Goal: Information Seeking & Learning: Compare options

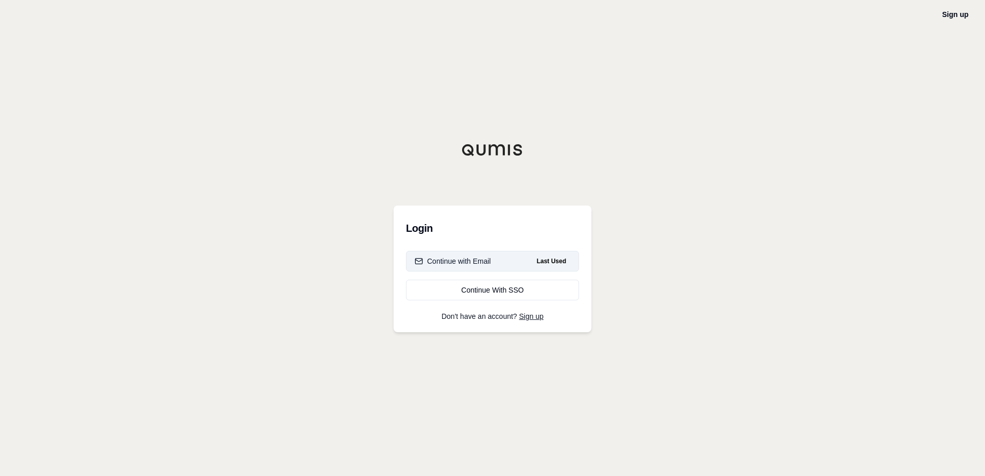
click at [454, 263] on div "Continue with Email" at bounding box center [453, 261] width 76 height 10
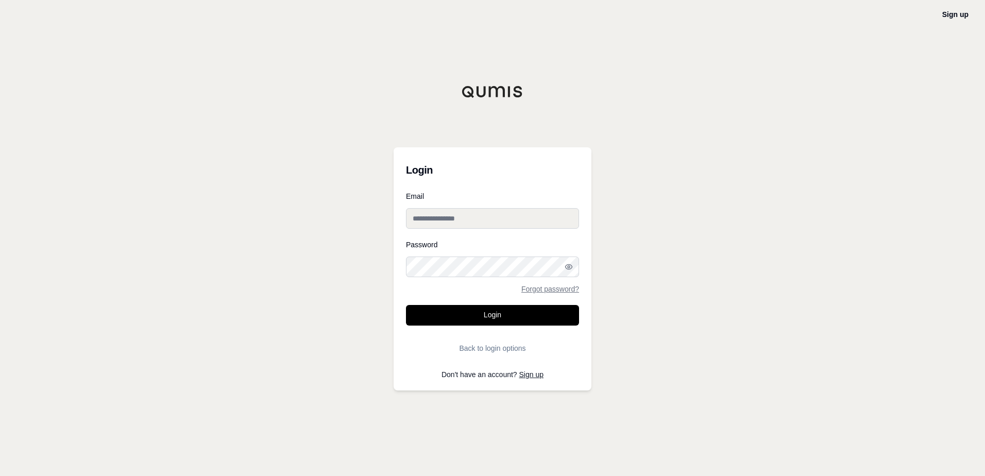
type input "**********"
click at [468, 322] on button "Login" at bounding box center [492, 315] width 173 height 21
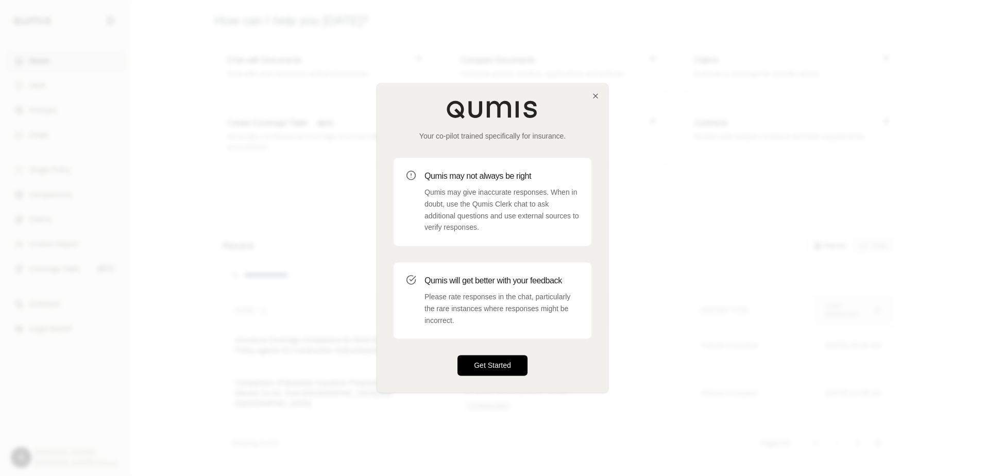
click at [508, 361] on button "Get Started" at bounding box center [493, 366] width 70 height 21
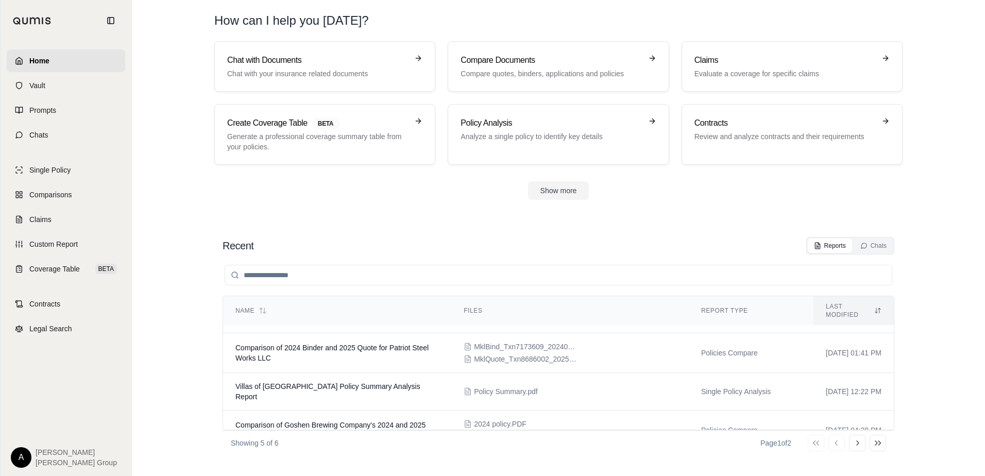
scroll to position [98, 0]
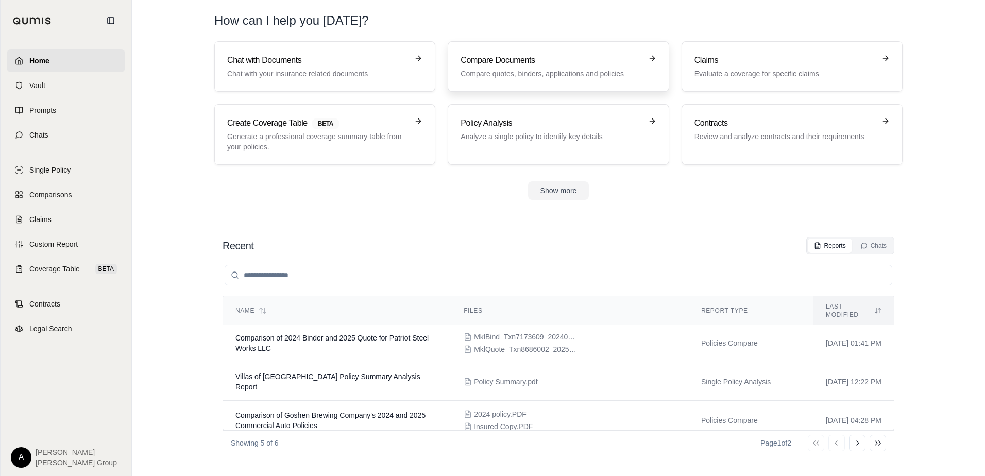
click at [484, 78] on p "Compare quotes, binders, applications and policies" at bounding box center [551, 74] width 181 height 10
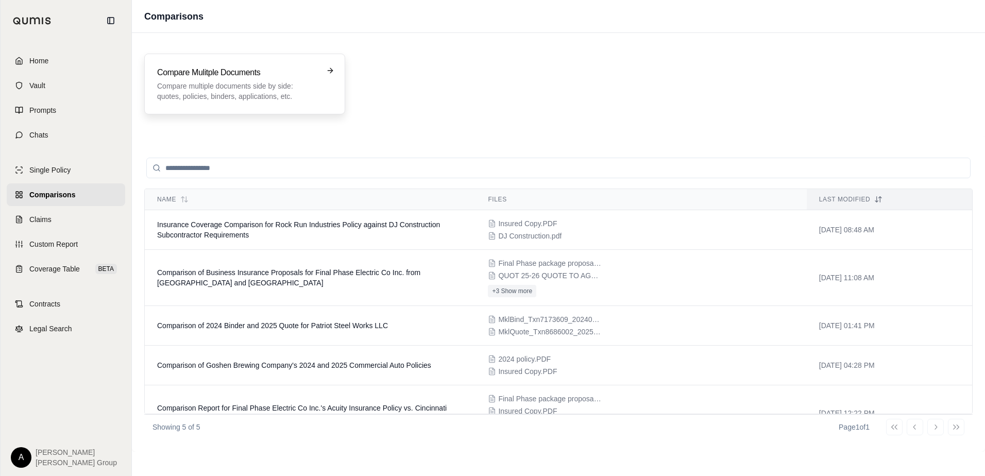
click at [257, 107] on div "Compare Mulitple Documents Compare multiple documents side by side: quotes, pol…" at bounding box center [244, 84] width 201 height 61
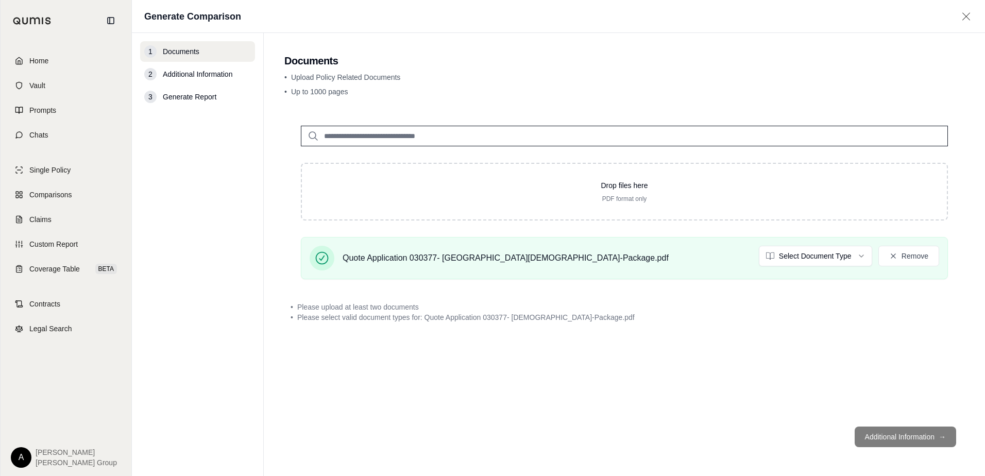
click at [969, 16] on icon at bounding box center [966, 16] width 13 height 10
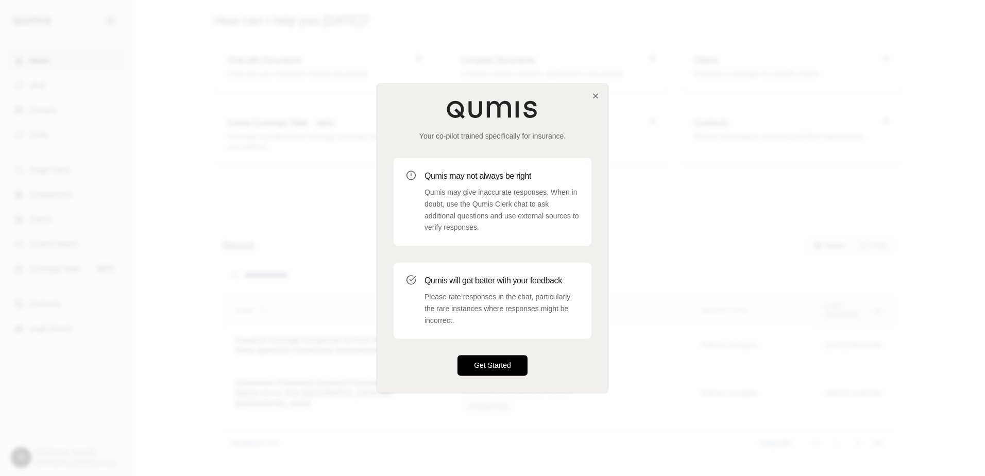
click at [480, 363] on button "Get Started" at bounding box center [493, 366] width 70 height 21
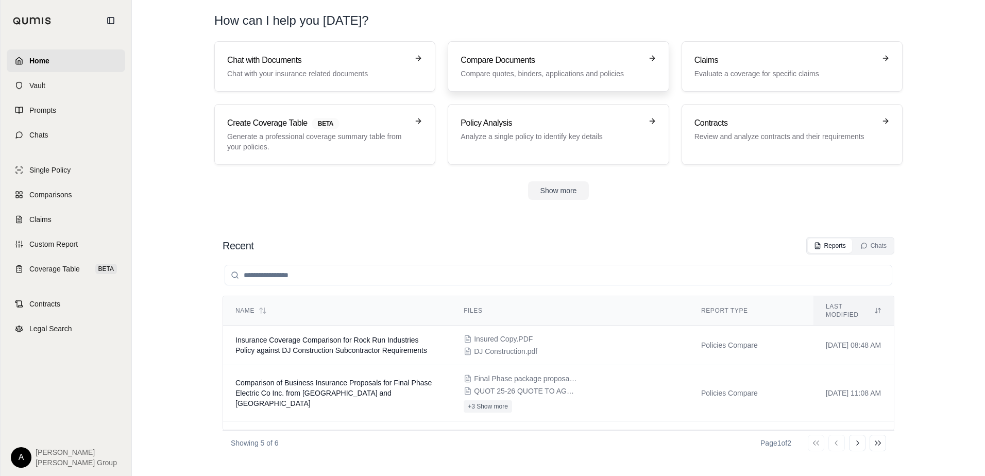
click at [453, 72] on link "Compare Documents Compare quotes, binders, applications and policies" at bounding box center [558, 66] width 221 height 51
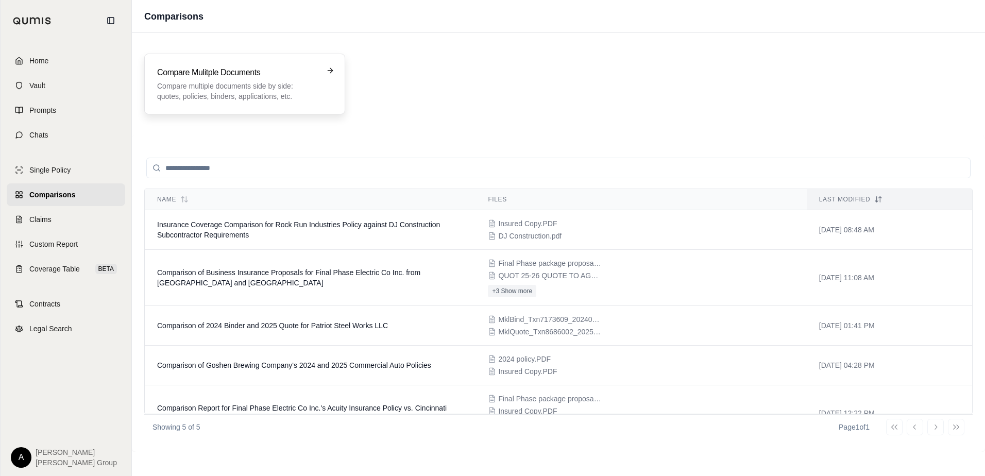
click at [326, 86] on div "Compare Mulitple Documents Compare multiple documents side by side: quotes, pol…" at bounding box center [244, 83] width 175 height 35
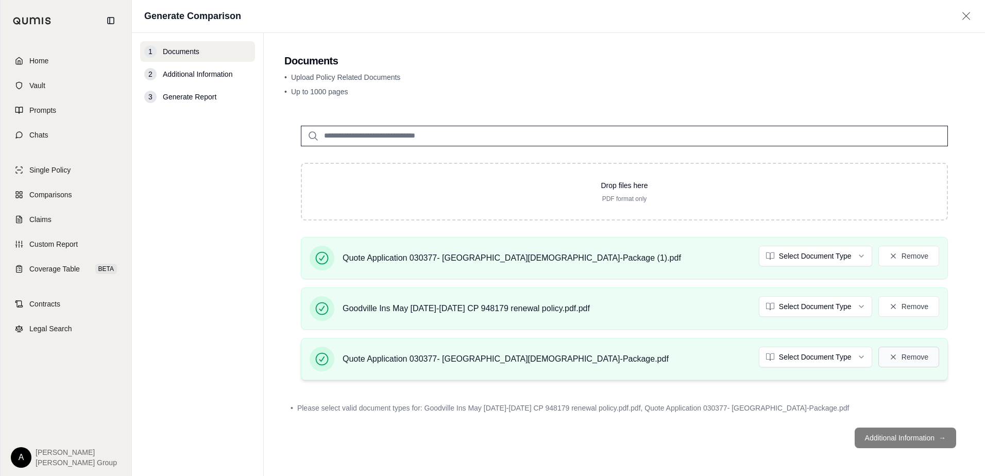
click at [911, 358] on button "Remove" at bounding box center [909, 357] width 61 height 21
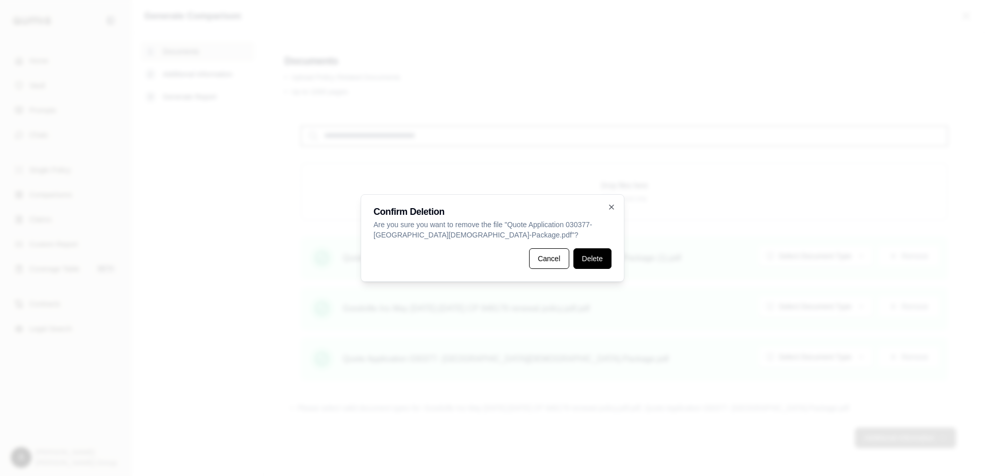
click at [590, 257] on button "Delete" at bounding box center [593, 258] width 38 height 21
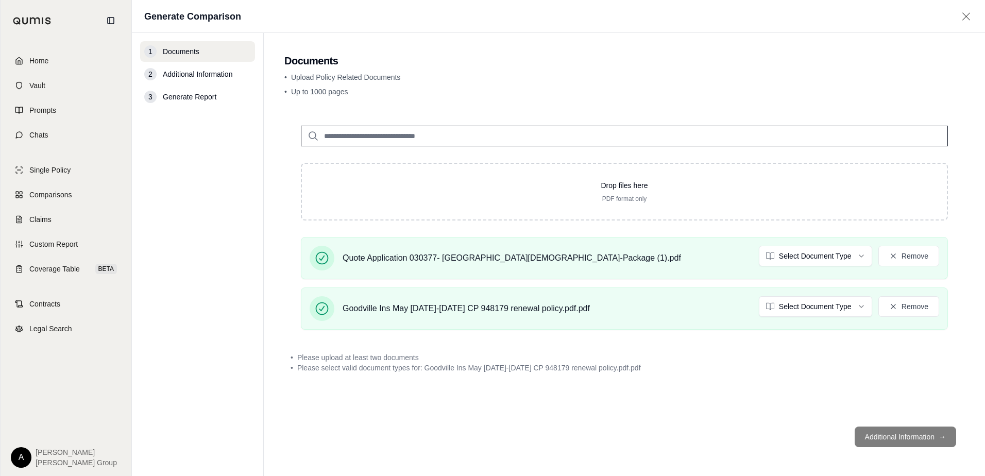
click at [880, 434] on footer "Additional Information →" at bounding box center [624, 436] width 680 height 37
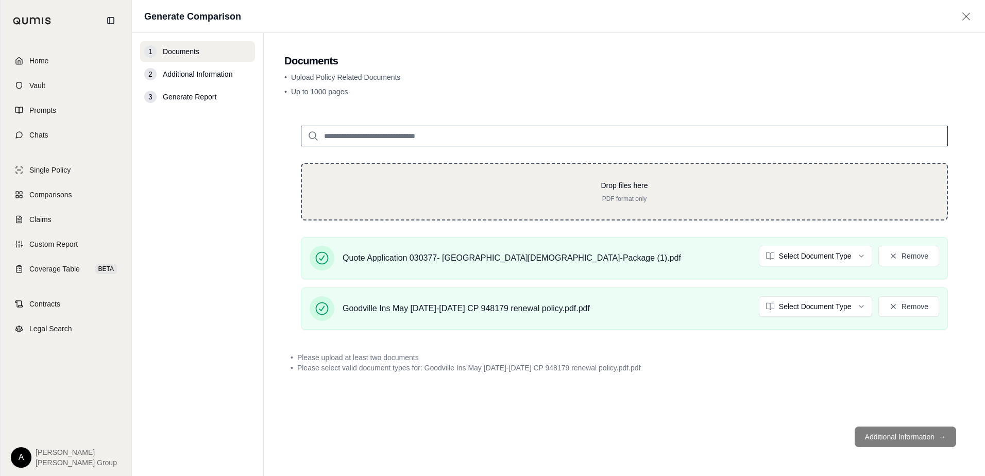
click at [446, 166] on div "Drop files here PDF format only" at bounding box center [624, 192] width 647 height 58
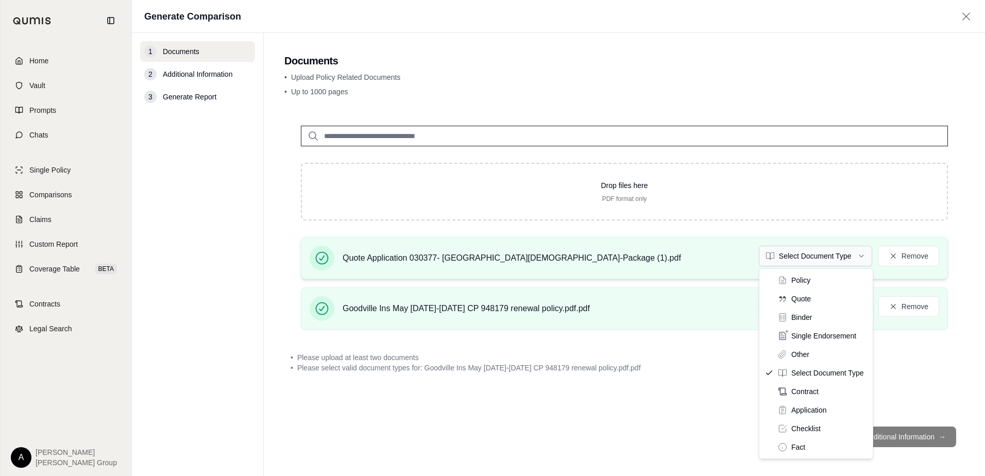
click at [852, 263] on html "Home Vault Prompts Chats Single Policy Comparisons Claims Custom Report Coverag…" at bounding box center [492, 238] width 985 height 476
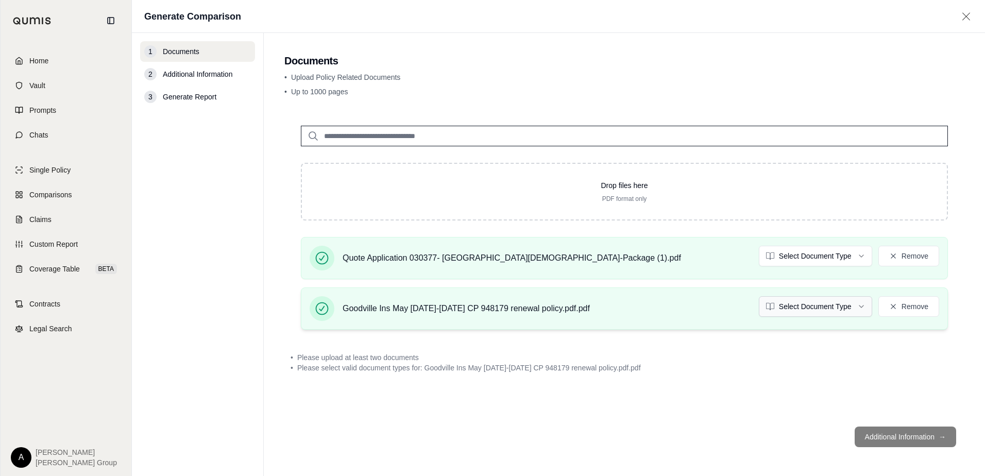
click at [819, 307] on html "Home Vault Prompts Chats Single Policy Comparisons Claims Custom Report Coverag…" at bounding box center [492, 238] width 985 height 476
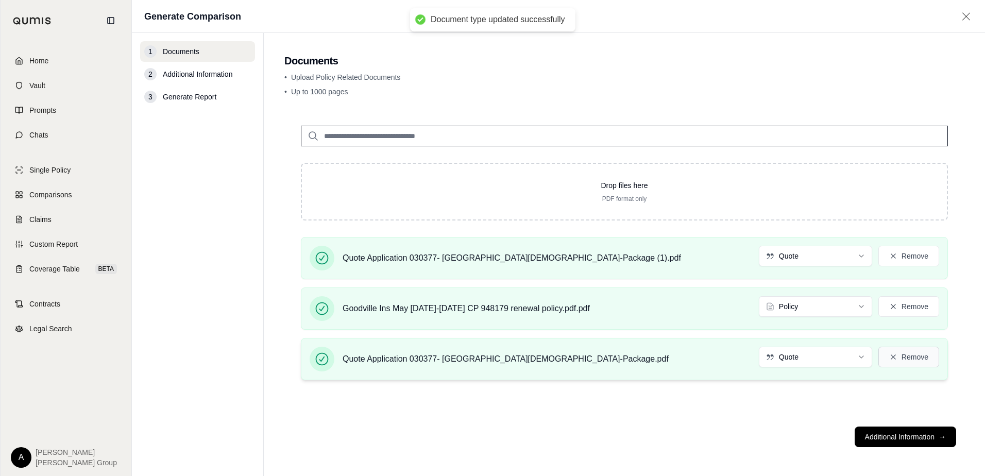
click at [915, 359] on button "Remove" at bounding box center [909, 357] width 61 height 21
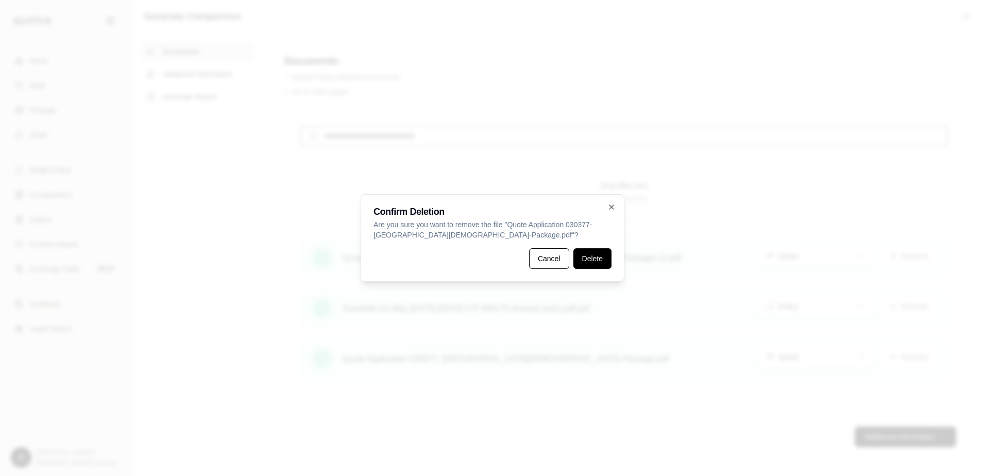
click at [579, 262] on button "Delete" at bounding box center [593, 258] width 38 height 21
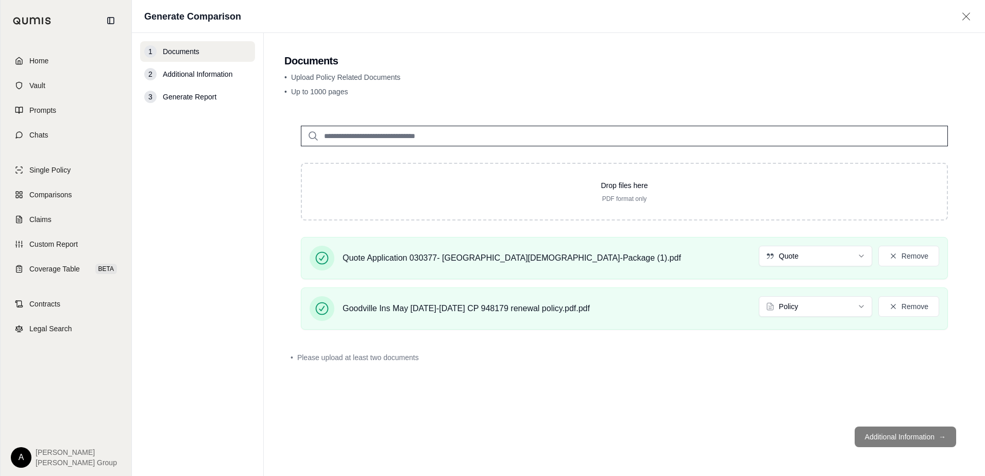
click at [816, 400] on div "Drop files here PDF format only Quote Application 030377- Tri Lakes Community C…" at bounding box center [624, 263] width 680 height 309
click at [903, 444] on footer "Additional Information →" at bounding box center [624, 436] width 680 height 37
click at [215, 74] on span "Additional Information" at bounding box center [198, 74] width 70 height 10
click at [457, 136] on input "search" at bounding box center [624, 136] width 647 height 21
click at [849, 258] on html "Home Vault Prompts Chats Single Policy Comparisons Claims Custom Report Coverag…" at bounding box center [492, 238] width 985 height 476
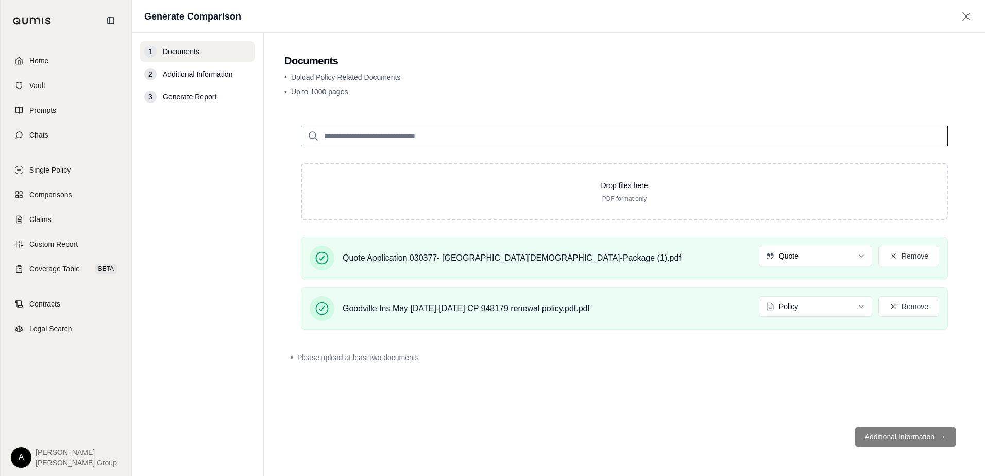
click at [832, 343] on div "Drop files here PDF format only Quote Application 030377- Tri Lakes Community C…" at bounding box center [624, 263] width 680 height 309
click at [906, 434] on footer "Additional Information →" at bounding box center [624, 436] width 680 height 37
drag, startPoint x: 835, startPoint y: 429, endPoint x: 800, endPoint y: 423, distance: 35.6
click at [810, 427] on footer "Additional Information →" at bounding box center [624, 436] width 680 height 37
click at [341, 329] on div "Goodville Ins May 2025-2026 CP 948179 renewal policy.pdf.pdf Policy Remove" at bounding box center [624, 309] width 647 height 42
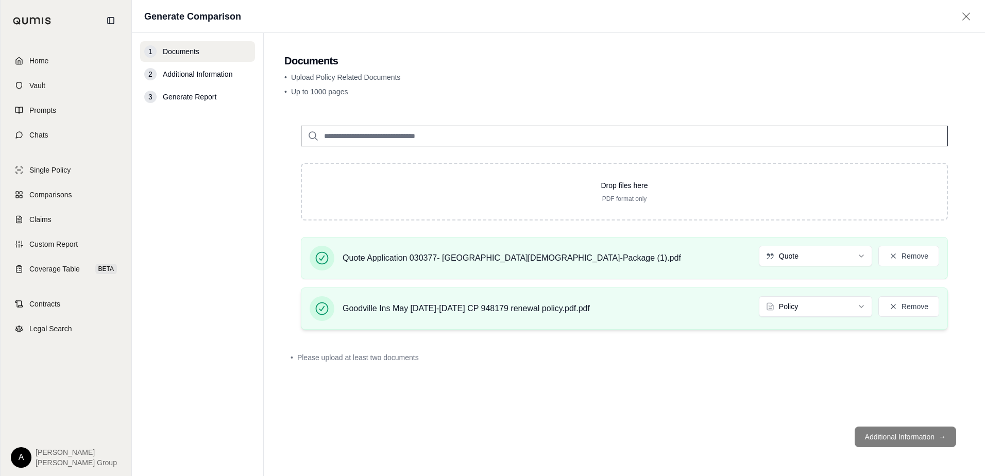
drag, startPoint x: 395, startPoint y: 325, endPoint x: 395, endPoint y: 292, distance: 33.0
click at [395, 322] on div "Goodville Ins May 2025-2026 CP 948179 renewal policy.pdf.pdf Policy Remove" at bounding box center [624, 309] width 647 height 42
drag, startPoint x: 395, startPoint y: 285, endPoint x: 394, endPoint y: 261, distance: 24.2
click at [395, 281] on div "Quote Application 030377- Tri Lakes Community Church-Package (1).pdf Quote Remo…" at bounding box center [624, 287] width 680 height 101
click at [394, 261] on span "Quote Application 030377- [GEOGRAPHIC_DATA][DEMOGRAPHIC_DATA]-Package (1).pdf" at bounding box center [512, 258] width 339 height 12
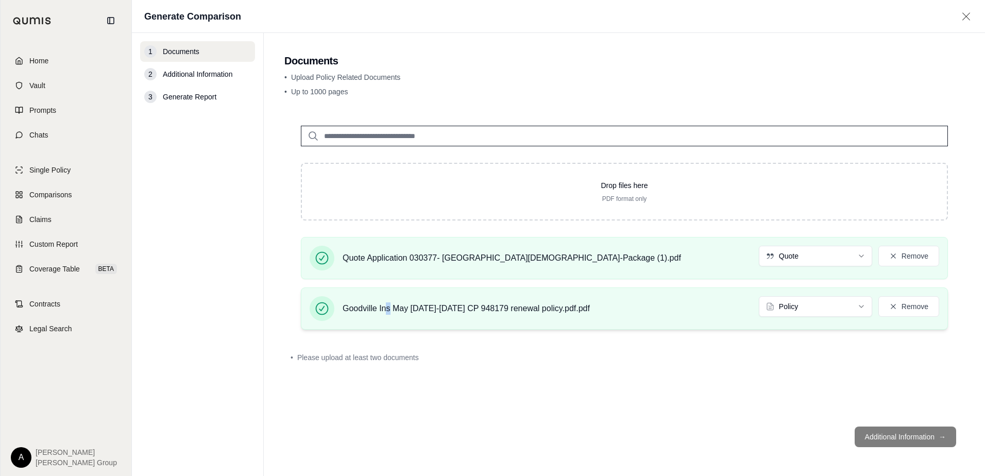
click at [388, 298] on div "Goodville Ins May [DATE]-[DATE] CP 948179 renewal policy.pdf.pdf" at bounding box center [466, 305] width 247 height 19
click at [891, 260] on button "Remove" at bounding box center [909, 256] width 61 height 21
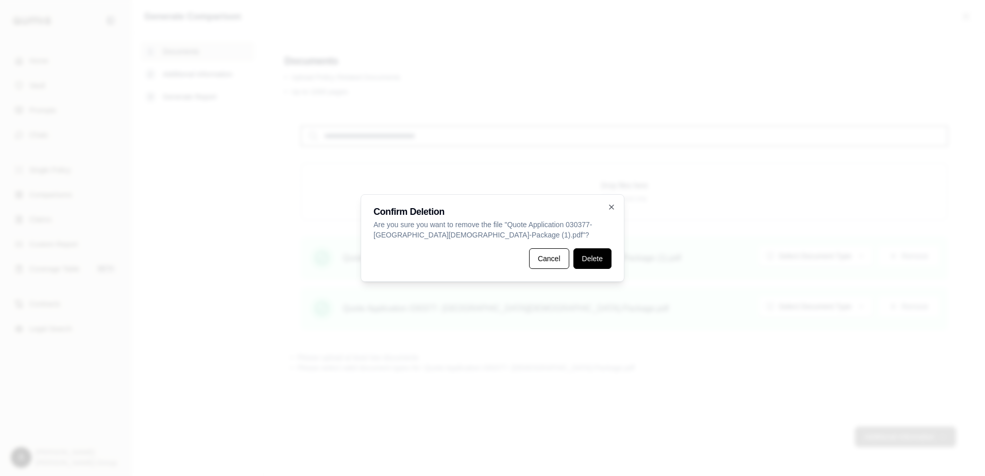
click at [591, 262] on button "Delete" at bounding box center [593, 258] width 38 height 21
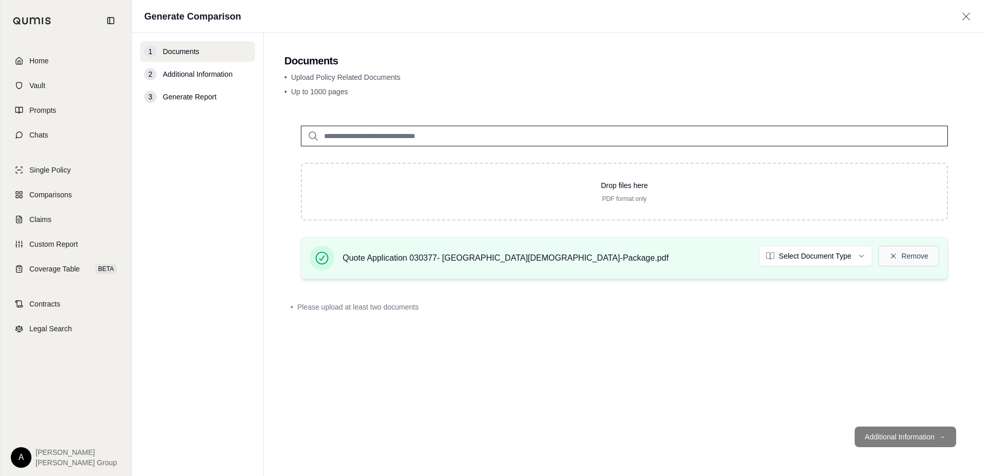
click at [896, 258] on icon at bounding box center [893, 256] width 5 height 5
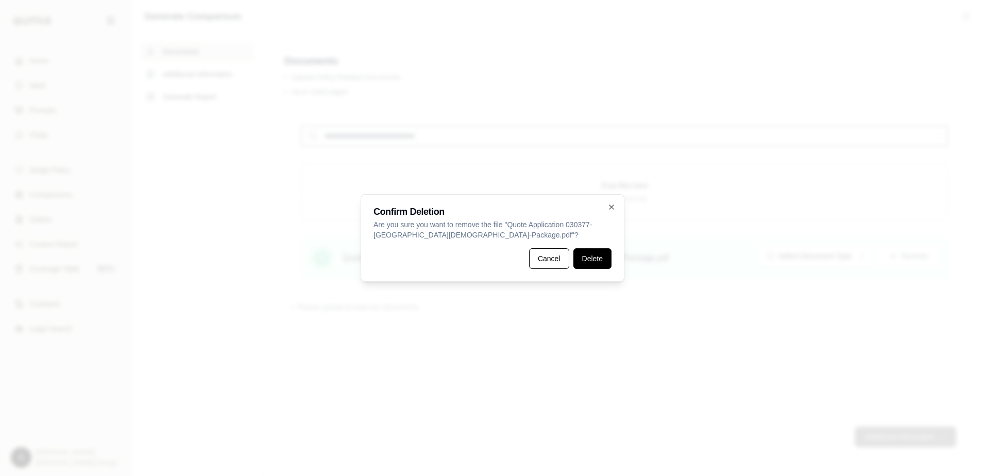
click at [605, 258] on button "Delete" at bounding box center [593, 258] width 38 height 21
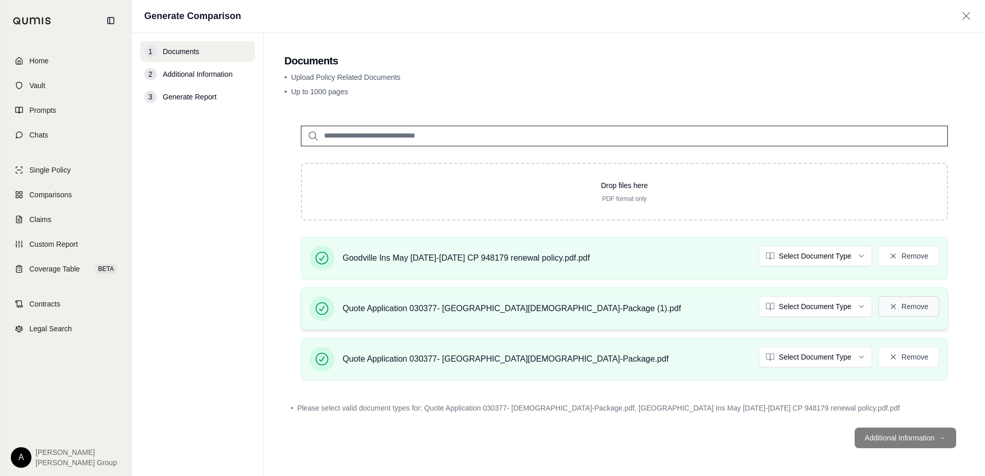
click at [924, 313] on button "Remove" at bounding box center [909, 306] width 61 height 21
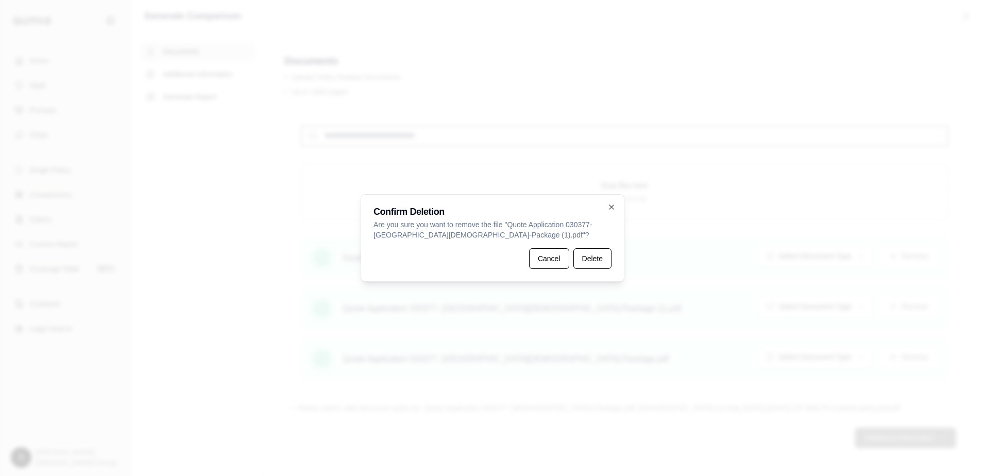
click at [615, 261] on div "Confirm [MEDICAL_DATA] Are you sure you want to remove the file " Quote Applica…" at bounding box center [493, 238] width 264 height 88
click at [597, 257] on button "Delete" at bounding box center [593, 258] width 38 height 21
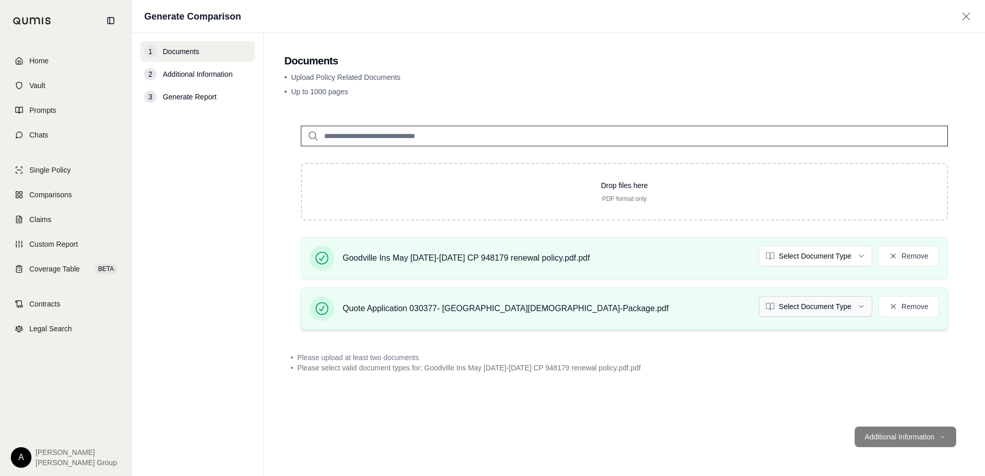
click at [828, 300] on html "Home Vault Prompts Chats Single Policy Comparisons Claims Custom Report Coverag…" at bounding box center [492, 238] width 985 height 476
click at [798, 298] on div "Quote Application 030377- Tri Lakes Community [DEMOGRAPHIC_DATA]-Package.pdf Se…" at bounding box center [624, 309] width 647 height 42
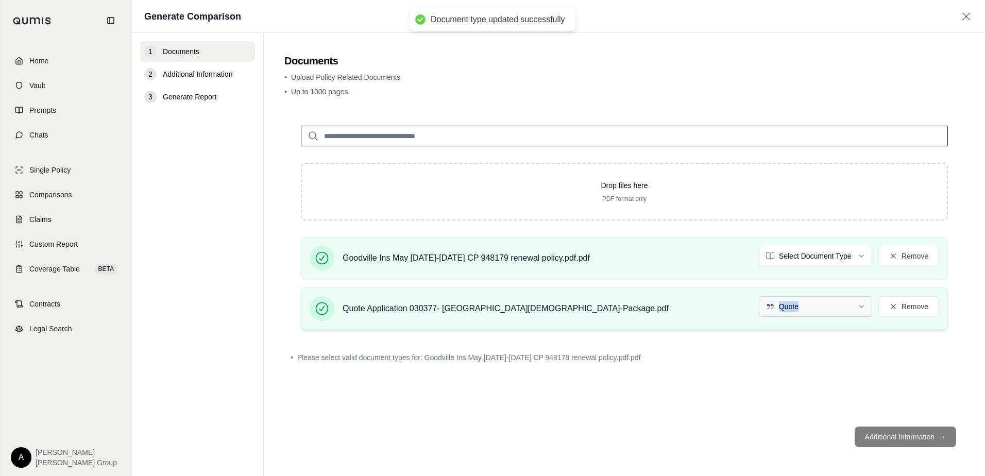
click at [780, 253] on html "Document type updated successfully Home Vault Prompts Chats Single Policy Compa…" at bounding box center [492, 238] width 985 height 476
click at [805, 353] on div "• Please select valid document types for: Goodville Ins May [DATE]-[DATE] CP 94…" at bounding box center [625, 358] width 668 height 10
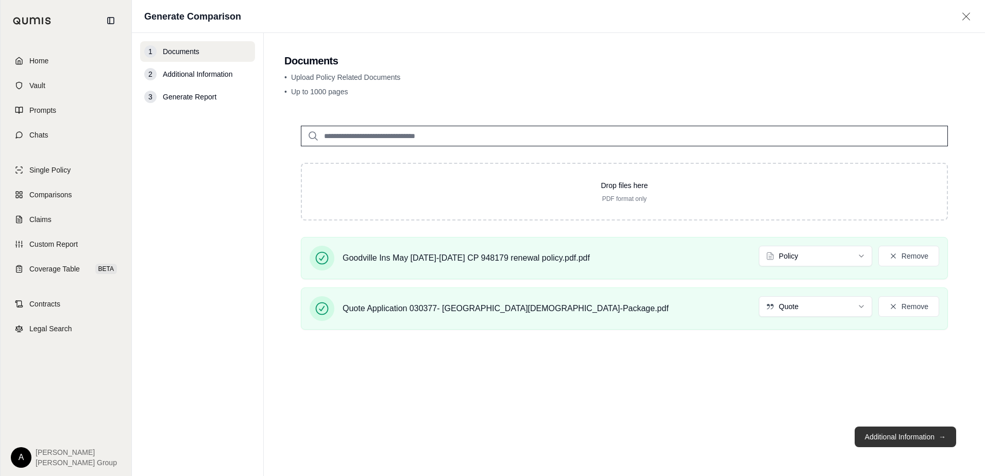
click at [895, 443] on button "Additional Information →" at bounding box center [906, 437] width 102 height 21
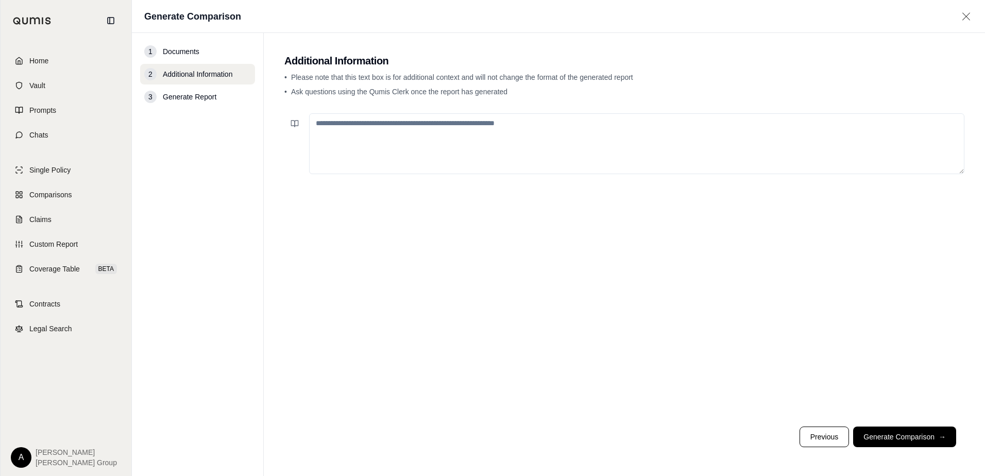
click at [379, 143] on textarea at bounding box center [637, 143] width 656 height 61
click at [362, 125] on textarea "**********" at bounding box center [637, 143] width 656 height 61
click at [366, 125] on textarea "**********" at bounding box center [637, 143] width 656 height 61
click at [401, 129] on textarea "**********" at bounding box center [637, 143] width 656 height 61
drag, startPoint x: 374, startPoint y: 123, endPoint x: 364, endPoint y: 124, distance: 9.8
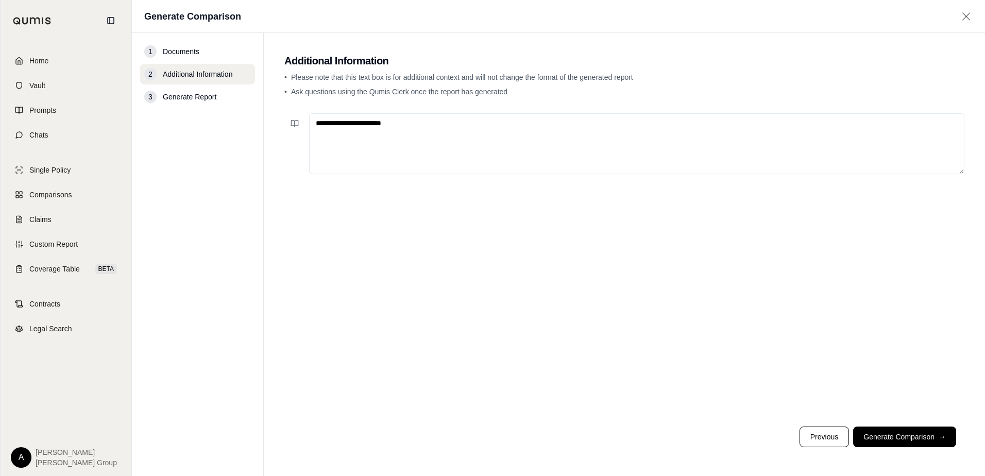
click at [364, 124] on textarea "**********" at bounding box center [637, 143] width 656 height 61
click at [413, 124] on textarea "**********" at bounding box center [637, 143] width 656 height 61
drag, startPoint x: 370, startPoint y: 123, endPoint x: 398, endPoint y: 123, distance: 28.3
click at [403, 123] on textarea "**********" at bounding box center [637, 143] width 656 height 61
type textarea "**********"
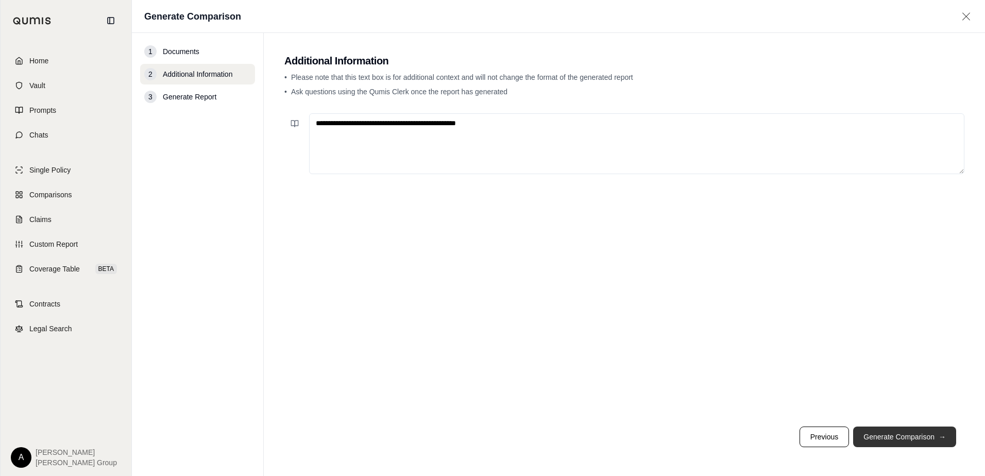
click at [897, 431] on button "Generate Comparison →" at bounding box center [904, 437] width 103 height 21
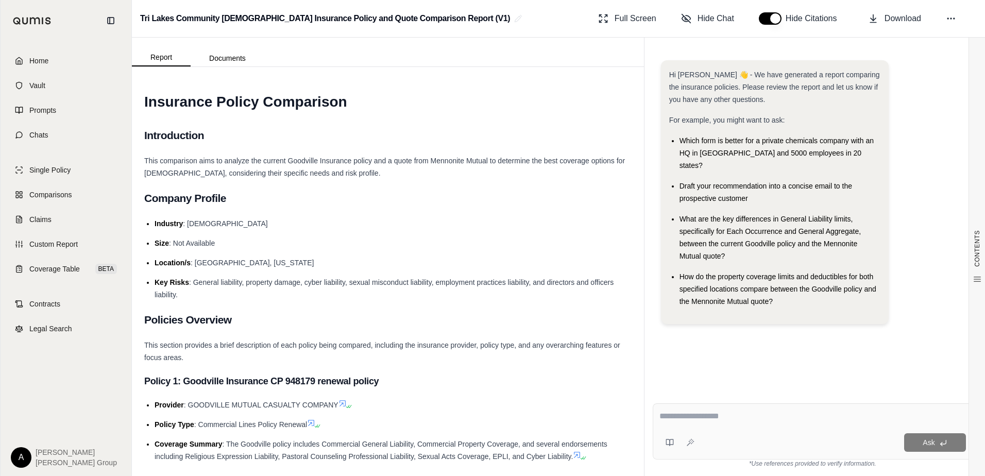
click at [640, 209] on div "CONTENTS Table of Contents INSURANCE POLICY COMPARISON Introduction Company Pro…" at bounding box center [388, 271] width 512 height 409
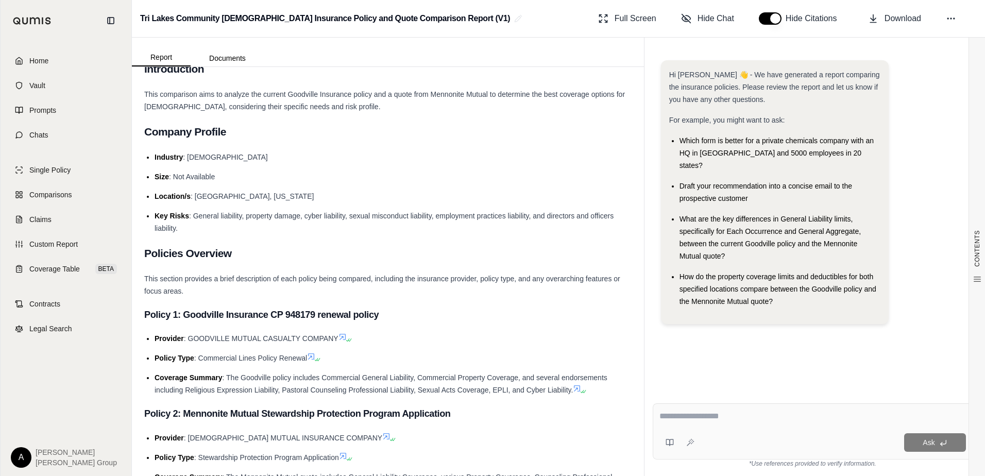
scroll to position [69, 0]
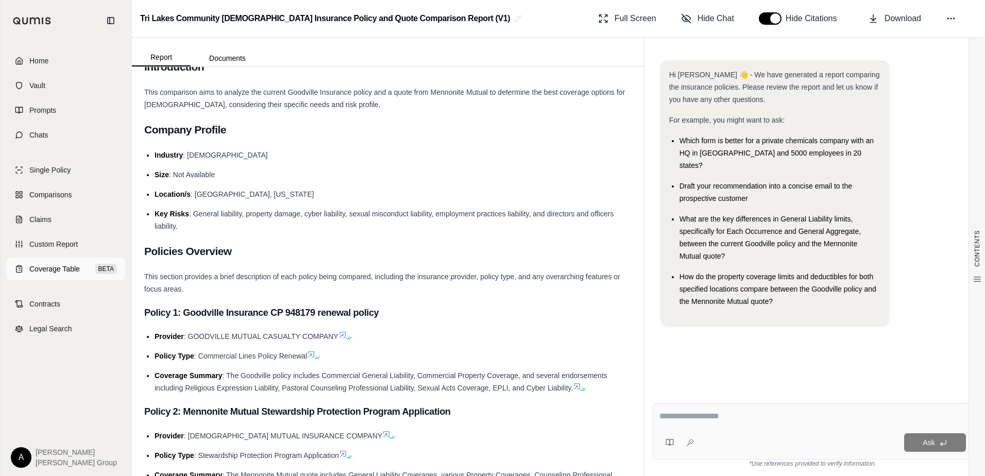
click at [61, 272] on span "Coverage Table" at bounding box center [54, 269] width 51 height 10
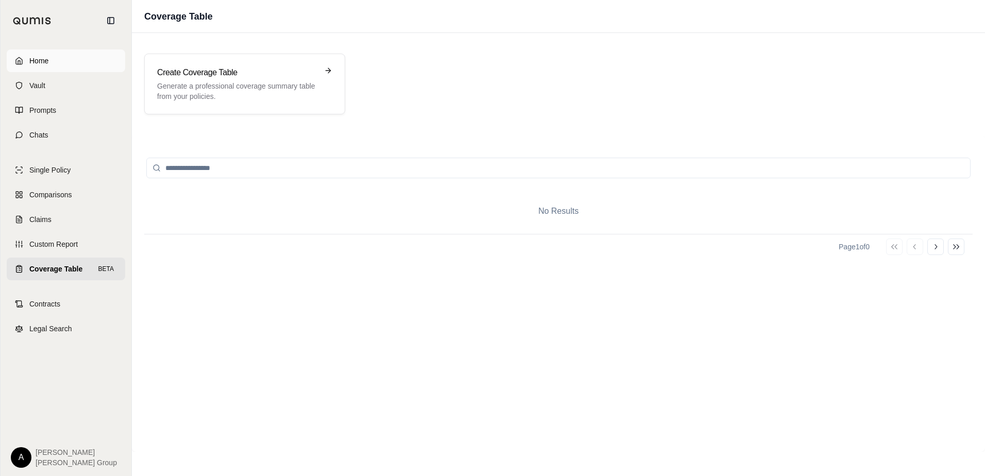
click at [52, 60] on link "Home" at bounding box center [66, 60] width 119 height 23
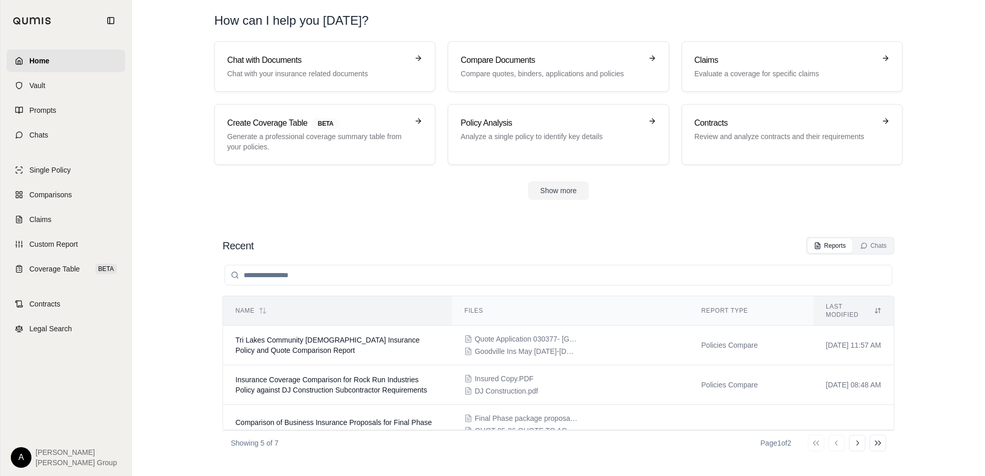
click at [284, 315] on th "Name" at bounding box center [337, 310] width 229 height 29
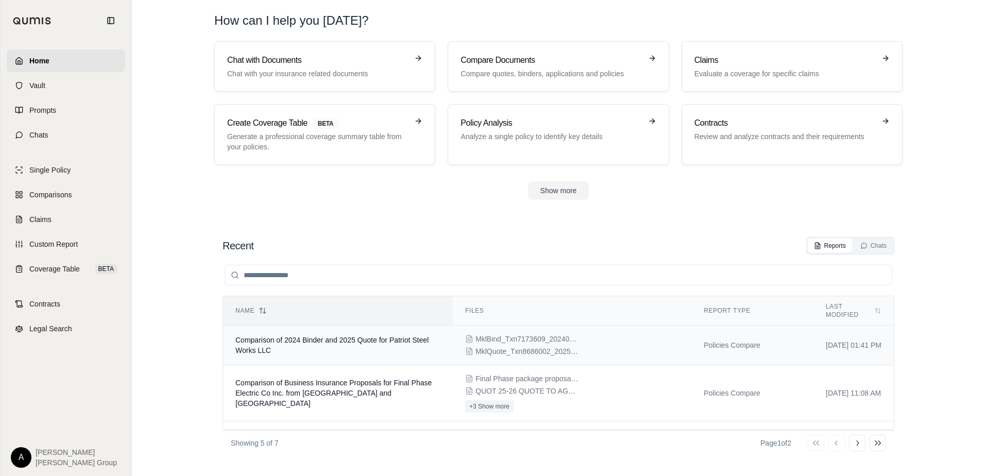
click at [288, 326] on td "Comparison of 2024 Binder and 2025 Quote for Patriot Steel Works LLC" at bounding box center [338, 346] width 230 height 40
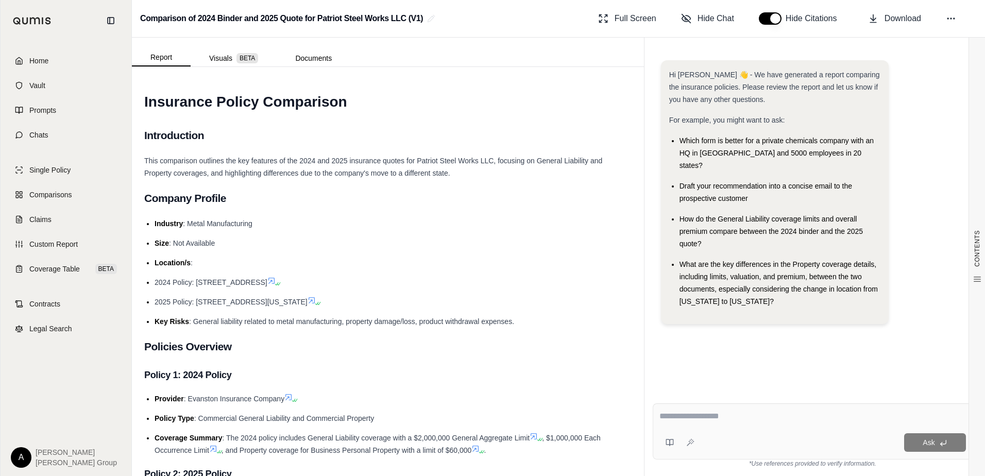
click at [635, 259] on div "CONTENTS Table of Contents INSURANCE POLICY COMPARISON Introduction Company Pro…" at bounding box center [388, 271] width 512 height 409
click at [711, 21] on span "Hide Chat" at bounding box center [716, 18] width 37 height 12
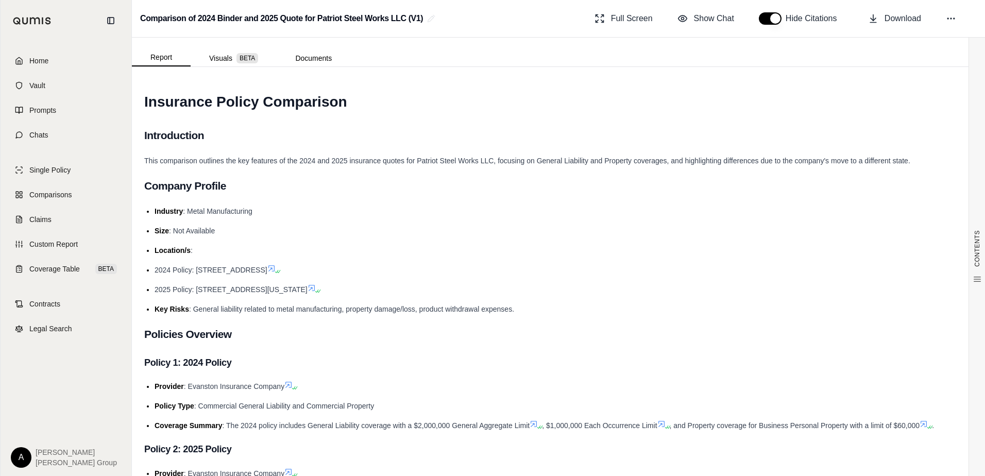
drag, startPoint x: 287, startPoint y: 190, endPoint x: 283, endPoint y: 185, distance: 5.6
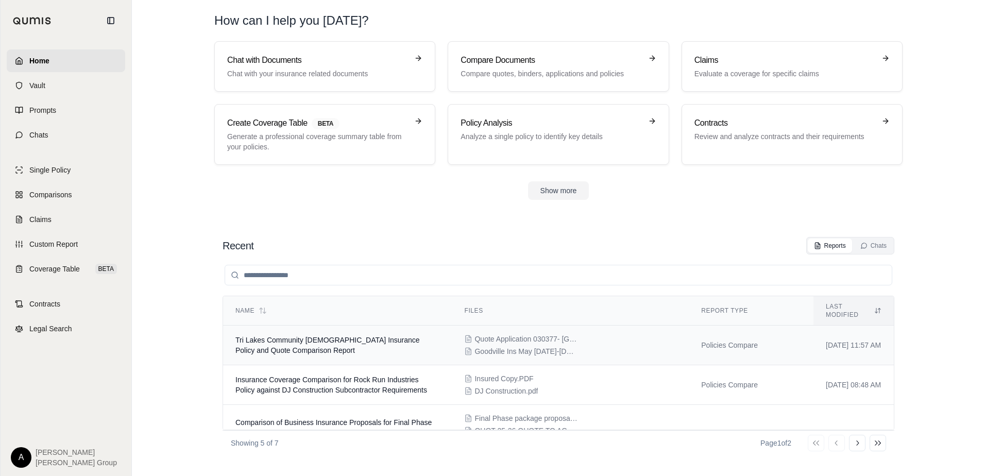
click at [338, 336] on span "Tri Lakes Community [DEMOGRAPHIC_DATA] Insurance Policy and Quote Comparison Re…" at bounding box center [328, 345] width 185 height 19
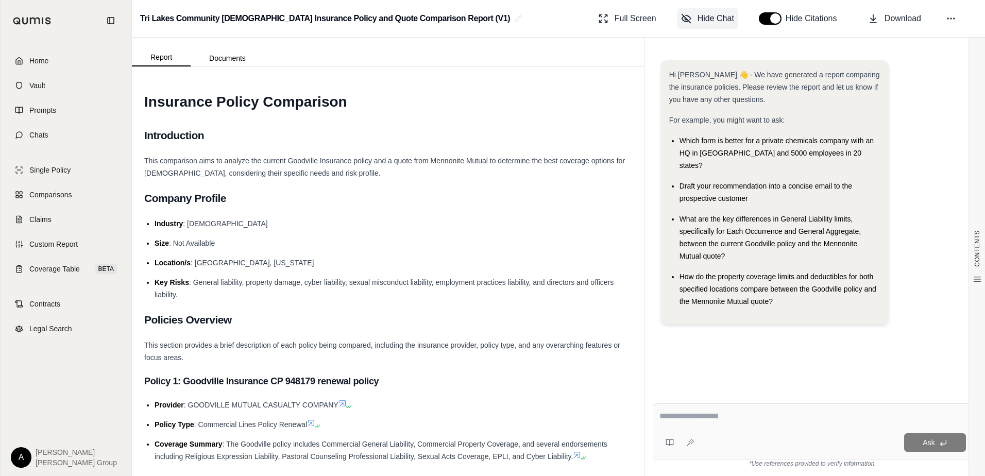
click at [698, 24] on span "Hide Chat" at bounding box center [716, 18] width 37 height 12
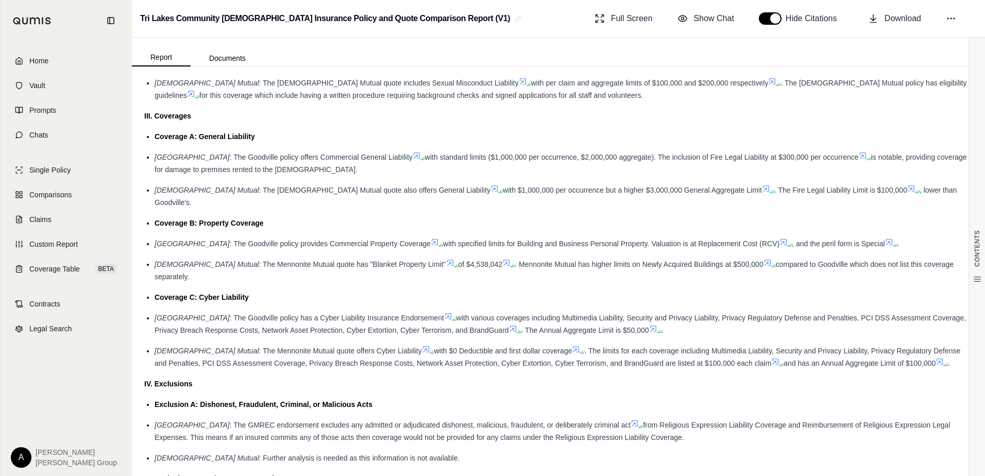
scroll to position [962, 0]
